Goal: Find specific page/section: Find specific page/section

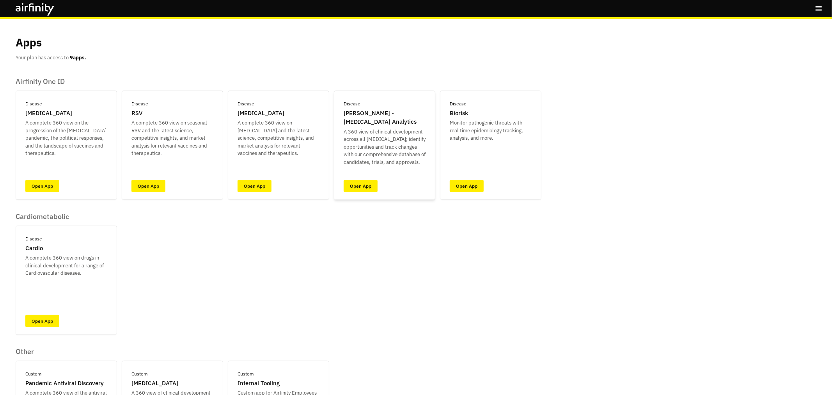
click at [371, 193] on div "Disease [PERSON_NAME] - [MEDICAL_DATA] Analytics A 360 view of clinical develop…" at bounding box center [384, 144] width 101 height 109
click at [367, 187] on link "Open App" at bounding box center [361, 186] width 34 height 12
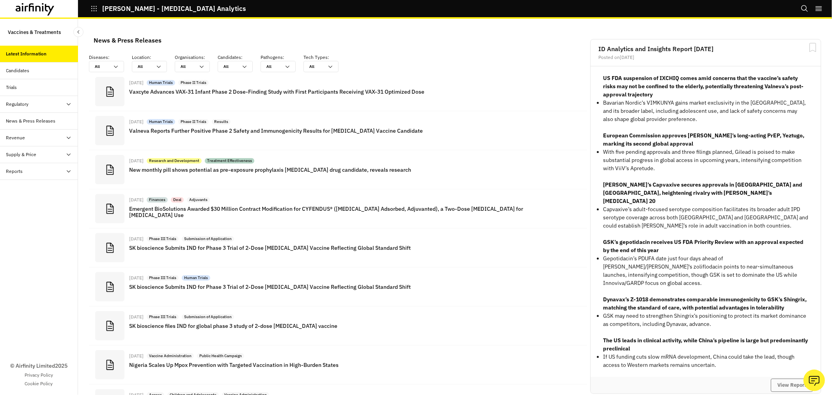
scroll to position [563, 227]
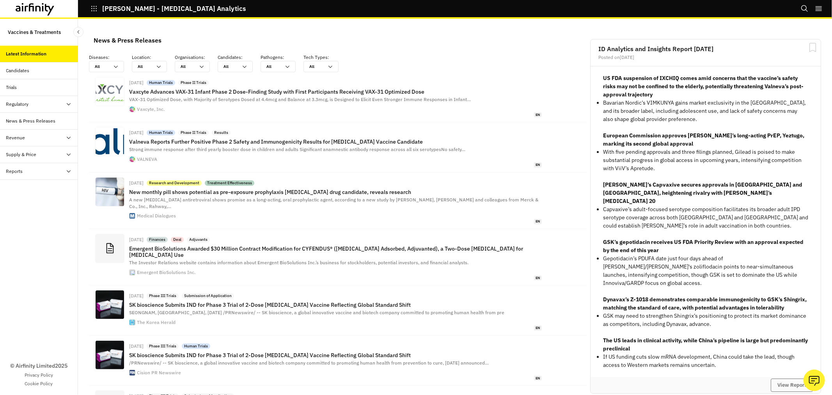
click at [95, 8] on icon "button" at bounding box center [93, 8] width 7 height 7
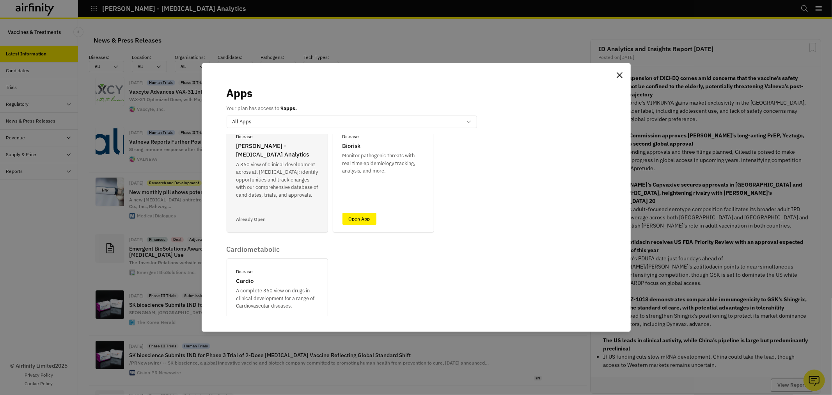
scroll to position [144, 0]
